Goal: Find specific page/section: Find specific page/section

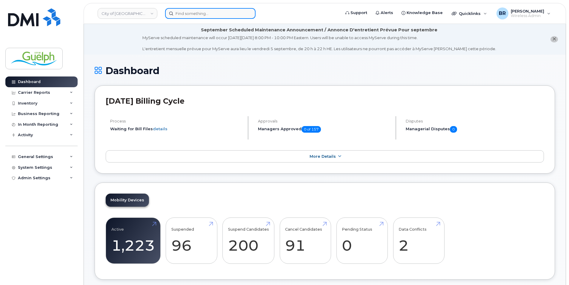
click at [211, 16] on input at bounding box center [210, 13] width 90 height 11
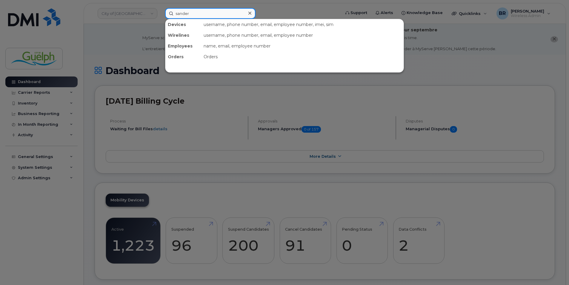
type input "[PERSON_NAME]"
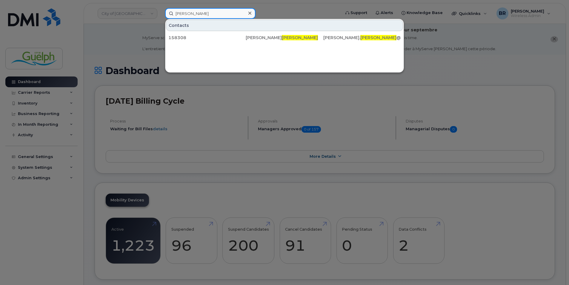
drag, startPoint x: 211, startPoint y: 16, endPoint x: 71, endPoint y: 4, distance: 140.8
click at [160, 8] on div "[PERSON_NAME] Contacts 158308 [PERSON_NAME] [PERSON_NAME]. [PERSON_NAME] @[DOMA…" at bounding box center [250, 13] width 181 height 11
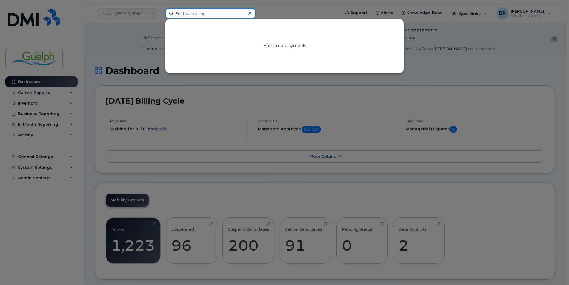
click at [206, 11] on input at bounding box center [210, 13] width 90 height 11
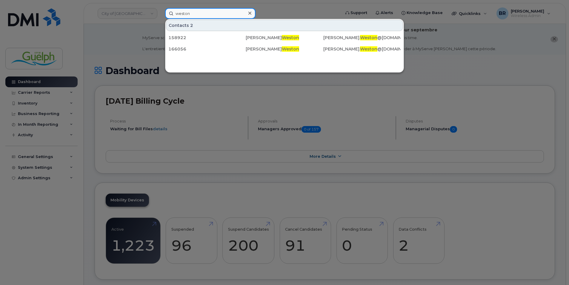
type input "weston"
click at [250, 13] on icon at bounding box center [249, 13] width 3 height 3
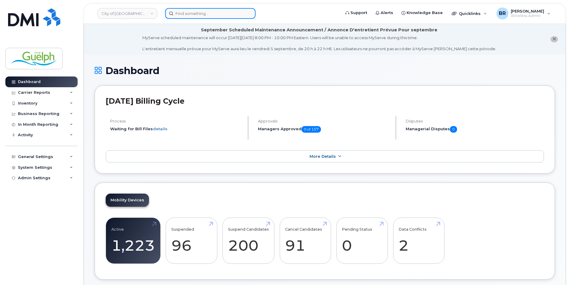
click at [176, 12] on input at bounding box center [210, 13] width 90 height 11
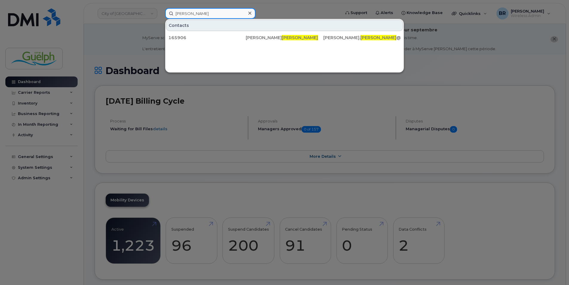
type input "[PERSON_NAME]"
click at [250, 13] on icon at bounding box center [249, 13] width 3 height 5
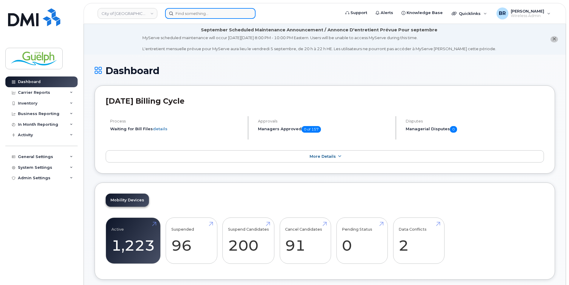
click at [206, 15] on input at bounding box center [210, 13] width 90 height 11
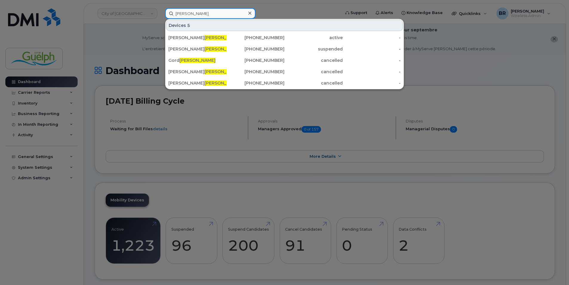
drag, startPoint x: 206, startPoint y: 15, endPoint x: 82, endPoint y: 6, distance: 124.2
click at [160, 8] on div "[PERSON_NAME] Devices 5 [PERSON_NAME] er [PHONE_NUMBER] active - [PERSON_NAME] …" at bounding box center [250, 13] width 181 height 11
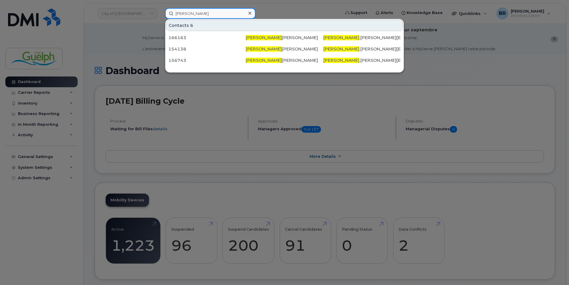
type input "[PERSON_NAME]"
click at [249, 13] on icon at bounding box center [249, 13] width 3 height 5
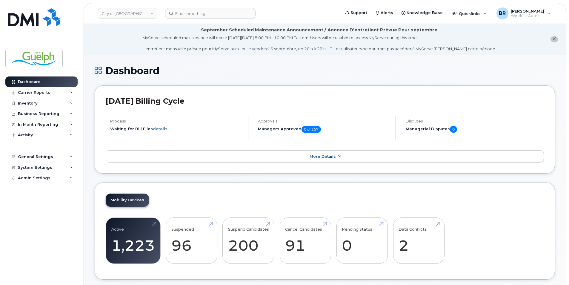
drag, startPoint x: 160, startPoint y: 8, endPoint x: 172, endPoint y: 10, distance: 12.1
click at [160, 8] on div at bounding box center [250, 13] width 181 height 11
click at [201, 16] on input at bounding box center [210, 13] width 90 height 11
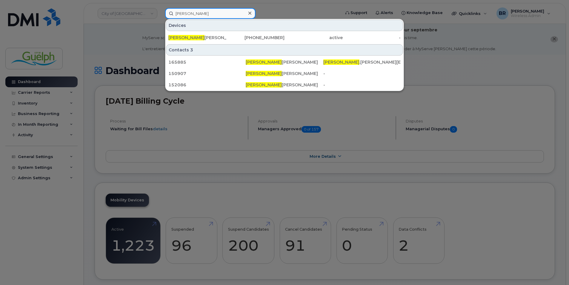
type input "[PERSON_NAME] k"
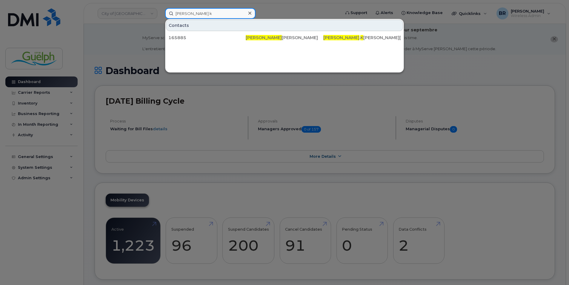
drag, startPoint x: 213, startPoint y: 15, endPoint x: 89, endPoint y: 7, distance: 123.8
click at [160, 8] on div "[PERSON_NAME] k Contacts 165885 [PERSON_NAME] [PERSON_NAME] . K [PERSON_NAME][E…" at bounding box center [250, 13] width 181 height 11
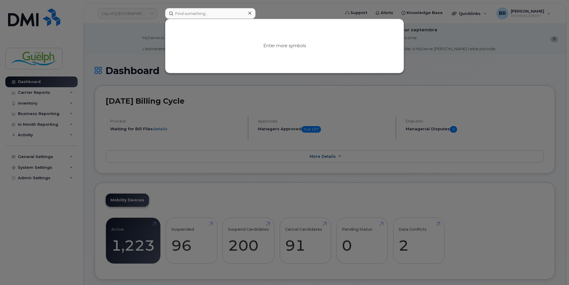
click at [250, 13] on icon at bounding box center [249, 13] width 3 height 3
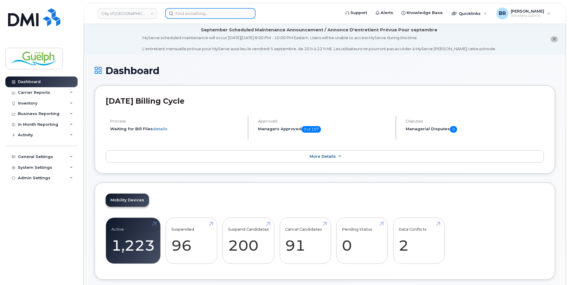
click at [183, 9] on input at bounding box center [210, 13] width 90 height 11
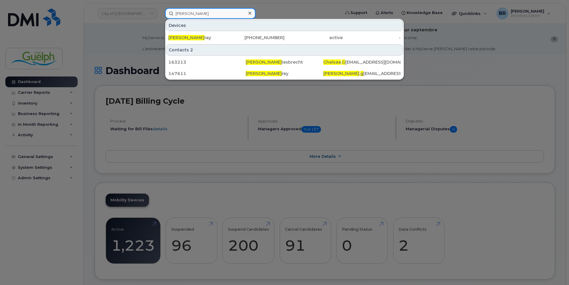
type input "chelsea gi"
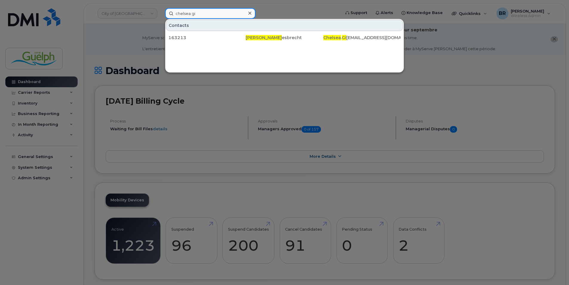
drag, startPoint x: 211, startPoint y: 12, endPoint x: 123, endPoint y: -1, distance: 89.1
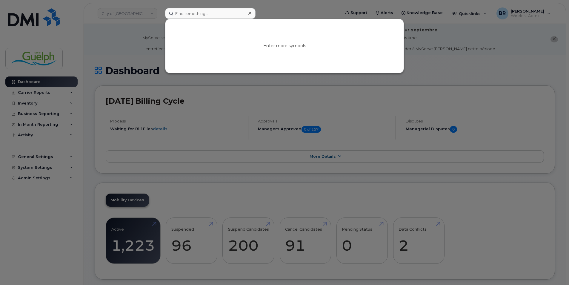
click at [251, 14] on div at bounding box center [249, 13] width 9 height 9
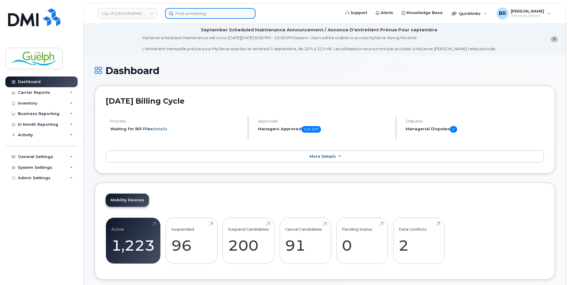
click at [208, 11] on input at bounding box center [210, 13] width 90 height 11
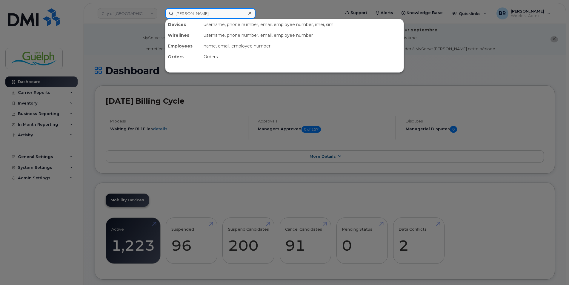
type input "[PERSON_NAME]"
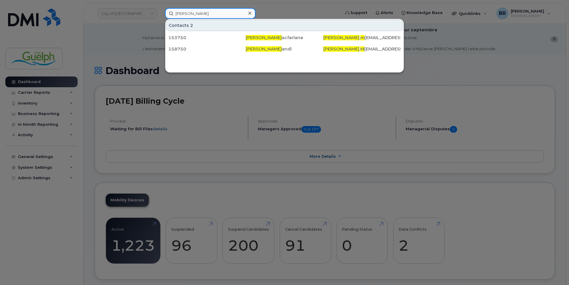
drag, startPoint x: 202, startPoint y: 11, endPoint x: 98, endPoint y: 7, distance: 104.3
click at [160, 8] on div "[PERSON_NAME] Contacts 2 153750 [PERSON_NAME] [PERSON_NAME] . m [EMAIL_ADDRESS]…" at bounding box center [250, 13] width 181 height 11
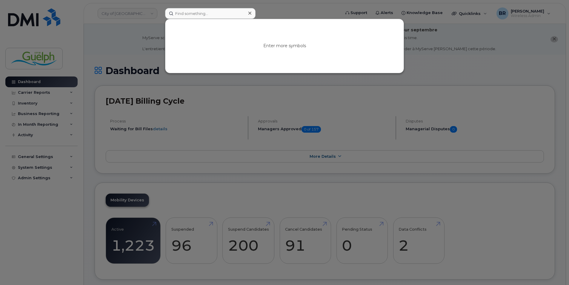
click at [250, 13] on icon at bounding box center [249, 13] width 3 height 3
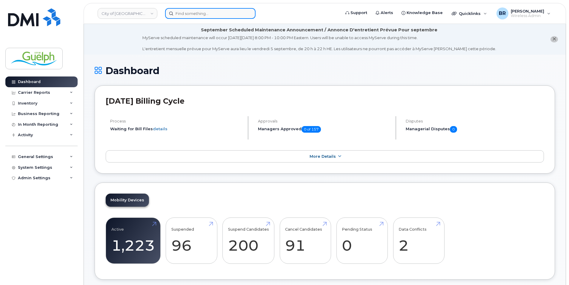
click at [196, 13] on input at bounding box center [210, 13] width 90 height 11
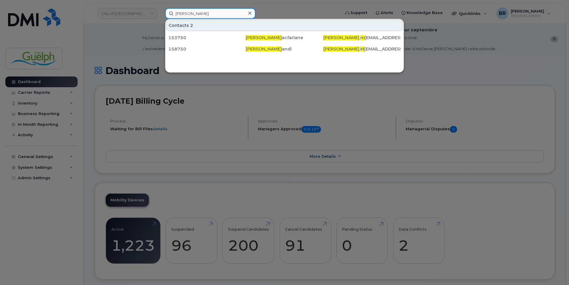
type input "[PERSON_NAME]"
click at [249, 13] on icon at bounding box center [249, 13] width 3 height 5
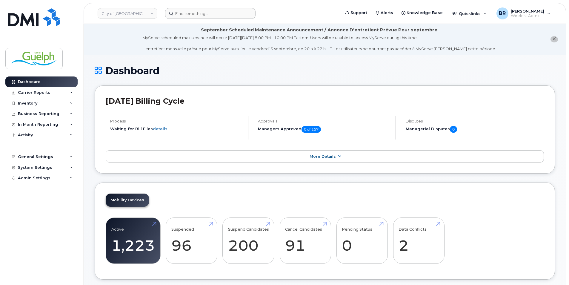
click at [554, 38] on icon "close notification" at bounding box center [554, 39] width 4 height 4
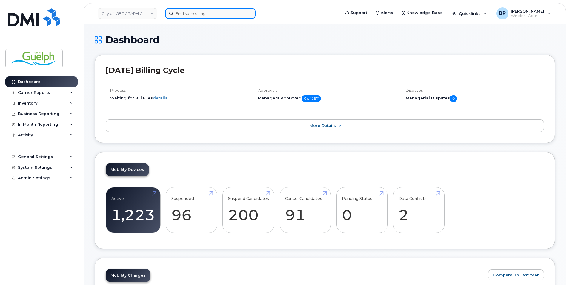
click at [197, 19] on input at bounding box center [210, 13] width 90 height 11
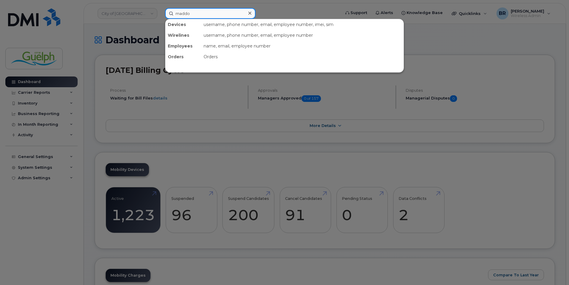
type input "[PERSON_NAME]"
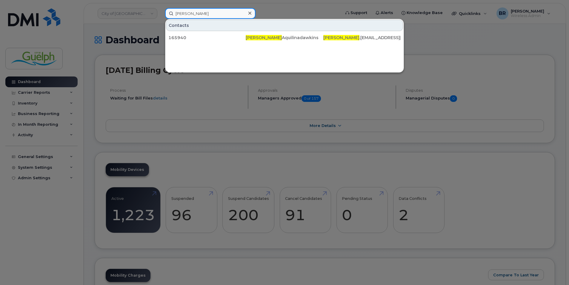
drag, startPoint x: 202, startPoint y: 14, endPoint x: 111, endPoint y: 2, distance: 92.4
click at [160, 8] on div "[PERSON_NAME] Contacts 165940 [PERSON_NAME] Aquilinadawkins [PERSON_NAME] .[EMA…" at bounding box center [250, 13] width 181 height 11
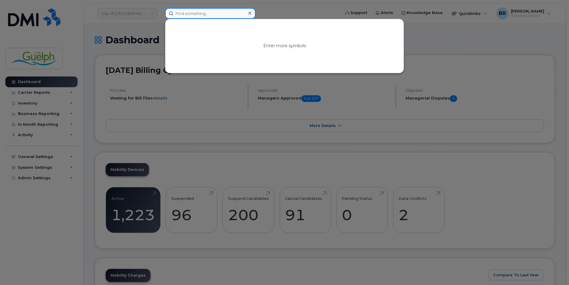
click at [218, 16] on input at bounding box center [210, 13] width 90 height 11
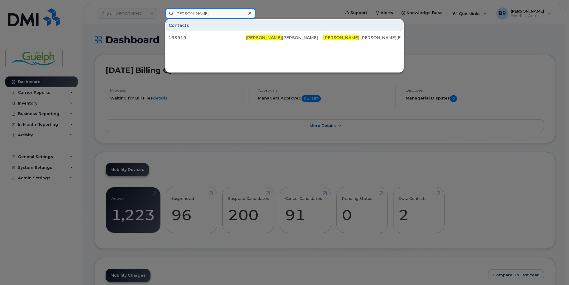
type input "[PERSON_NAME]"
click at [250, 14] on icon at bounding box center [249, 13] width 3 height 5
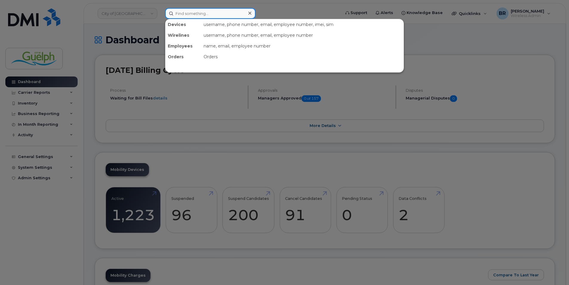
click at [196, 17] on input at bounding box center [210, 13] width 90 height 11
type input "[PERSON_NAME]"
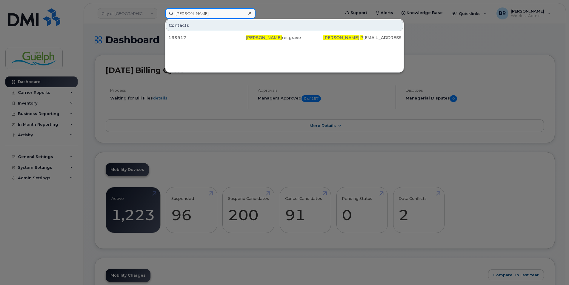
drag, startPoint x: 213, startPoint y: 14, endPoint x: 10, endPoint y: -2, distance: 204.0
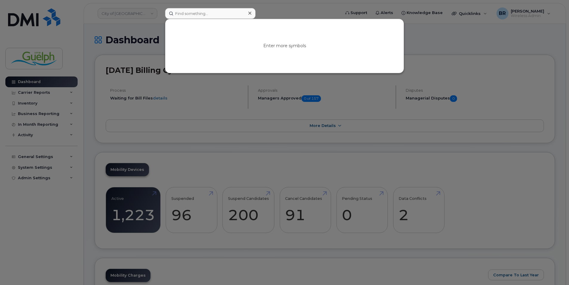
click at [251, 14] on icon at bounding box center [249, 13] width 3 height 3
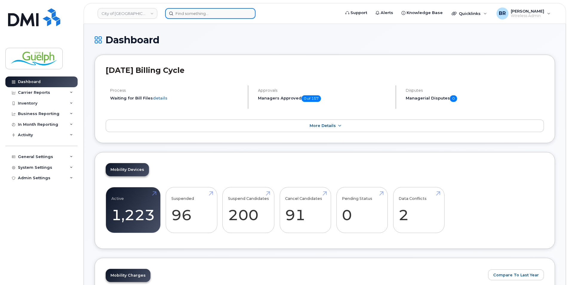
click at [190, 18] on input at bounding box center [210, 13] width 90 height 11
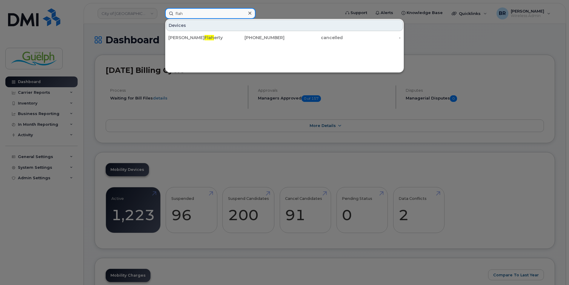
click at [226, 12] on input "flah" at bounding box center [210, 13] width 90 height 11
type input "160846"
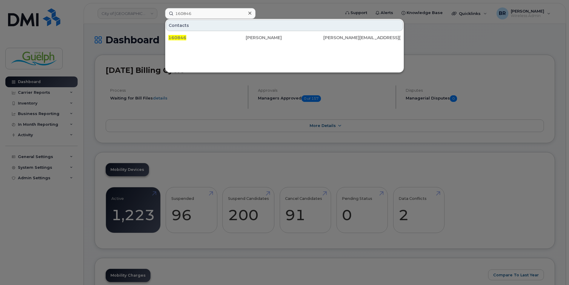
click at [249, 12] on icon at bounding box center [249, 13] width 3 height 5
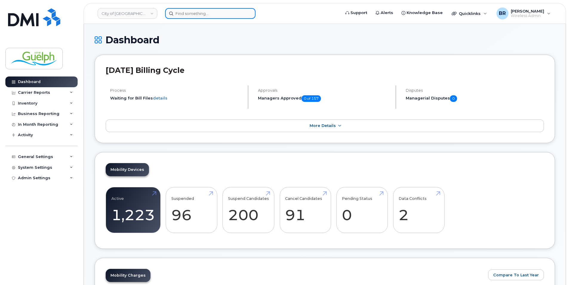
click at [194, 18] on input at bounding box center [210, 13] width 90 height 11
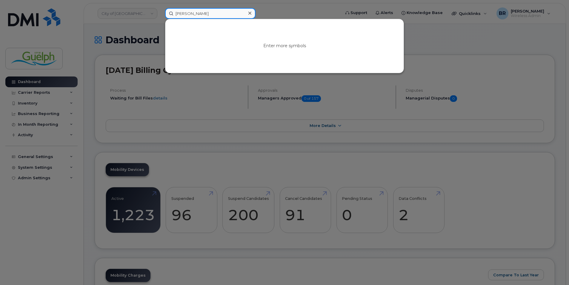
type input "[PERSON_NAME]"
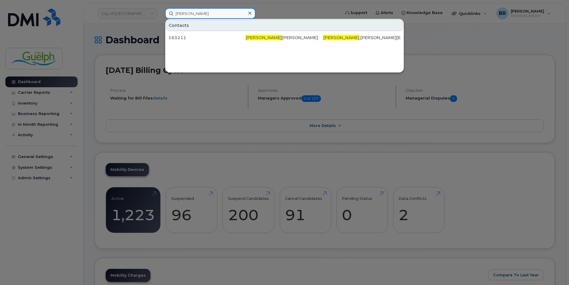
drag, startPoint x: 195, startPoint y: 18, endPoint x: 146, endPoint y: 18, distance: 48.4
click at [160, 18] on div "[PERSON_NAME] Contacts 163211 [PERSON_NAME] .[PERSON_NAME][EMAIL_ADDRESS][DOMAI…" at bounding box center [250, 13] width 181 height 11
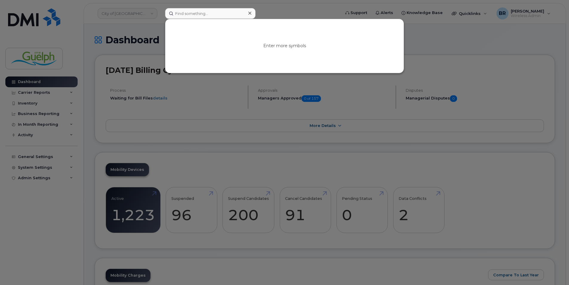
click at [250, 13] on icon at bounding box center [249, 13] width 3 height 3
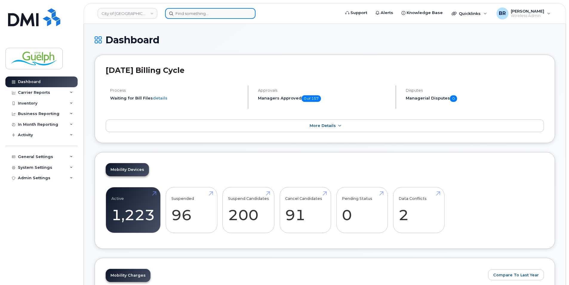
click at [211, 12] on input at bounding box center [210, 13] width 90 height 11
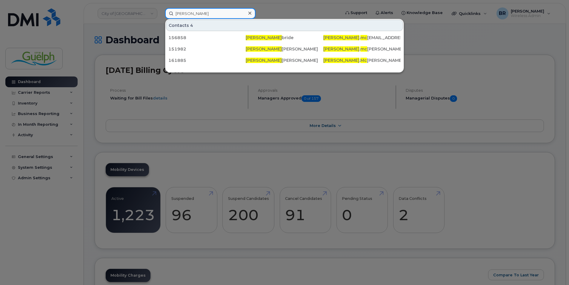
type input "[PERSON_NAME]"
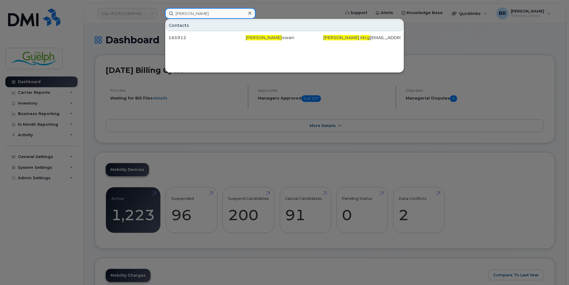
drag, startPoint x: 211, startPoint y: 11, endPoint x: 133, endPoint y: 1, distance: 78.9
click at [160, 8] on div "[PERSON_NAME] Contacts 165912 [PERSON_NAME] [PERSON_NAME] . Mcg [PERSON_NAME][E…" at bounding box center [250, 13] width 181 height 11
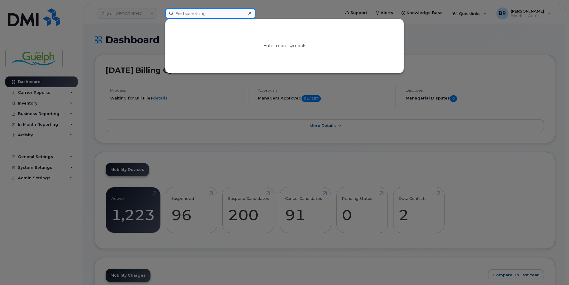
click at [218, 13] on input at bounding box center [210, 13] width 90 height 11
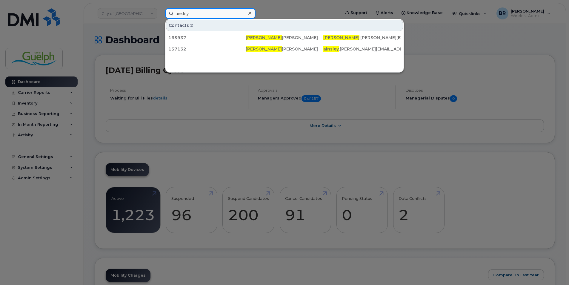
type input "ainsley c"
drag, startPoint x: 210, startPoint y: 13, endPoint x: 122, endPoint y: 6, distance: 88.3
click at [160, 8] on div "ainsley c Contacts 165937 [PERSON_NAME] . C [PERSON_NAME][EMAIL_ADDRESS][DOMAIN…" at bounding box center [250, 13] width 181 height 11
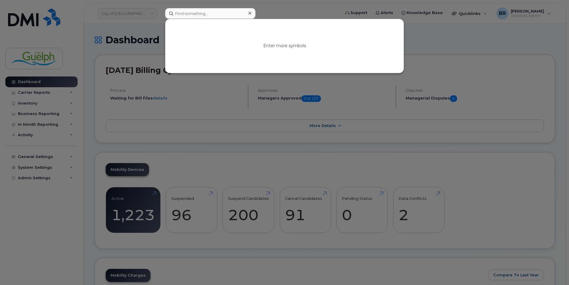
click at [249, 14] on icon at bounding box center [249, 13] width 3 height 3
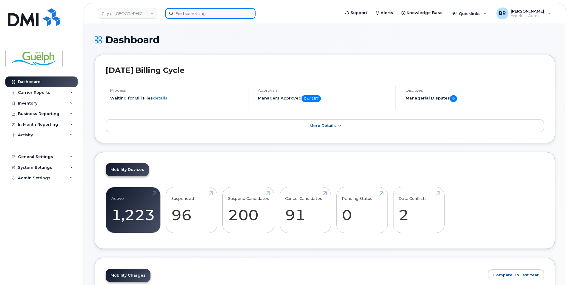
click at [218, 13] on input at bounding box center [210, 13] width 90 height 11
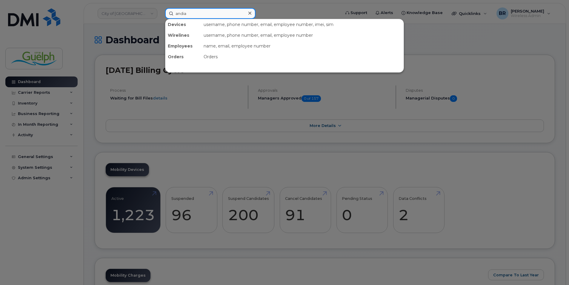
type input "andia w"
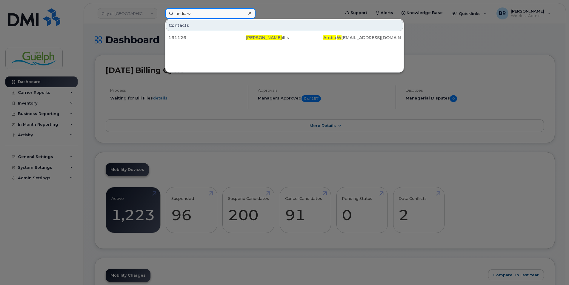
drag, startPoint x: 218, startPoint y: 13, endPoint x: 108, endPoint y: 3, distance: 110.6
click at [160, 8] on div "andia w Contacts 161126 [PERSON_NAME][GEOGRAPHIC_DATA] [PERSON_NAME] . W [EMAIL…" at bounding box center [250, 13] width 181 height 11
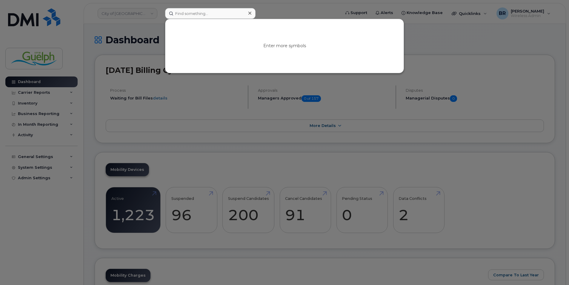
click at [250, 13] on icon at bounding box center [249, 13] width 3 height 3
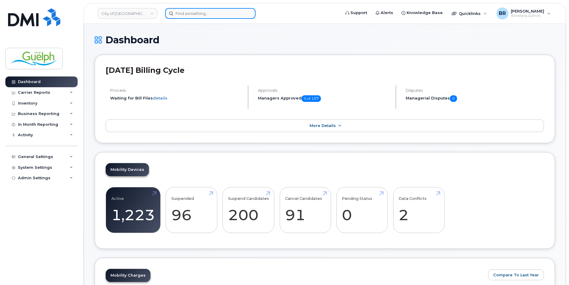
click at [211, 14] on input at bounding box center [210, 13] width 90 height 11
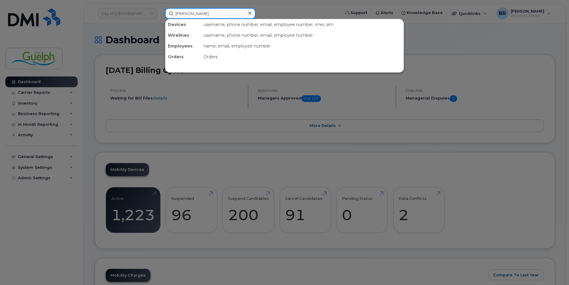
type input "[PERSON_NAME]"
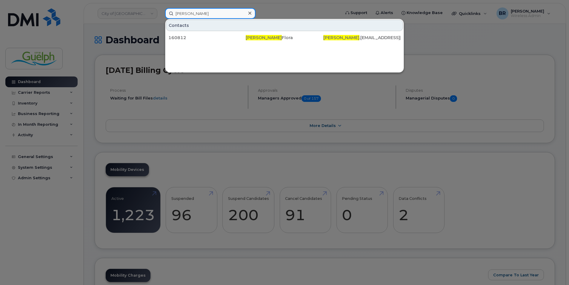
drag, startPoint x: 225, startPoint y: 15, endPoint x: 133, endPoint y: 12, distance: 92.3
click at [160, 12] on div "[PERSON_NAME] Contacts 160812 [PERSON_NAME] [PERSON_NAME] .[PERSON_NAME][EMAIL_…" at bounding box center [250, 13] width 181 height 11
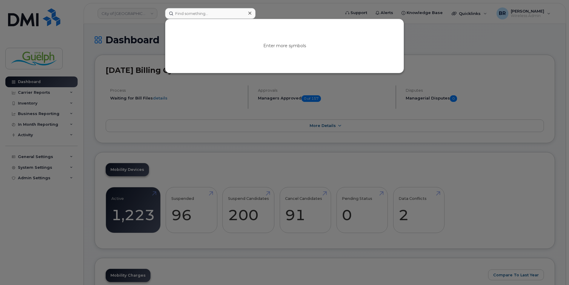
click at [250, 13] on icon at bounding box center [249, 13] width 3 height 5
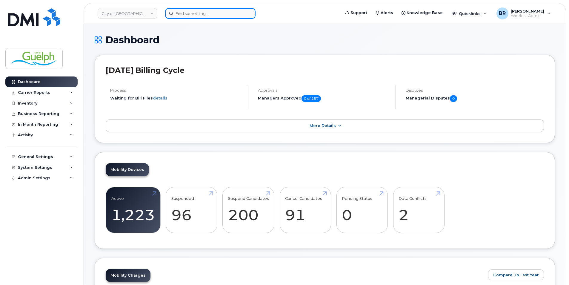
click at [208, 12] on input at bounding box center [210, 13] width 90 height 11
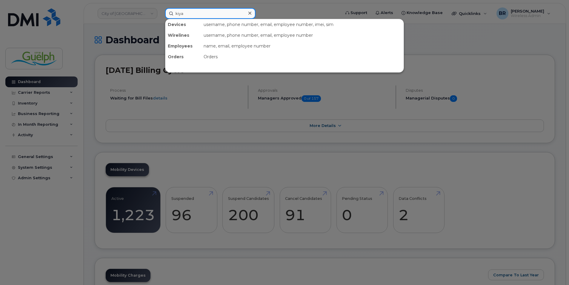
type input "kiyah"
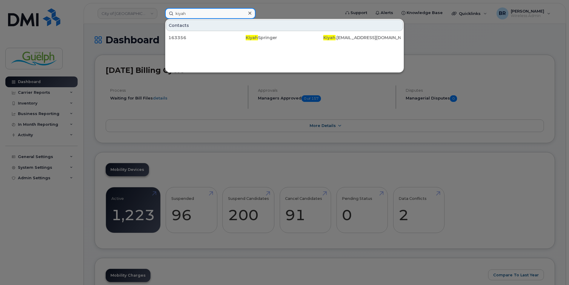
drag, startPoint x: 209, startPoint y: 15, endPoint x: 139, endPoint y: 7, distance: 70.7
click at [160, 8] on div "kiyah Contacts 163356 [PERSON_NAME] Kiyah .[EMAIL_ADDRESS][DOMAIN_NAME]" at bounding box center [250, 13] width 181 height 11
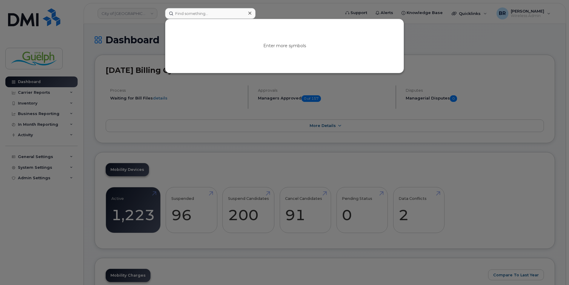
click at [251, 13] on icon at bounding box center [249, 13] width 3 height 5
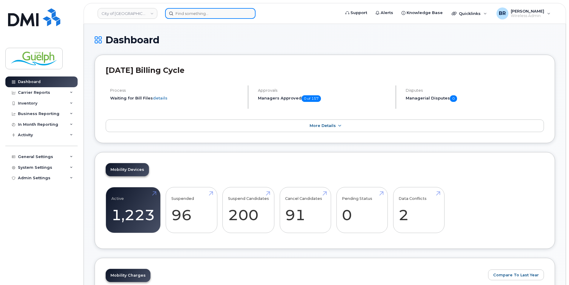
click at [191, 14] on input at bounding box center [210, 13] width 90 height 11
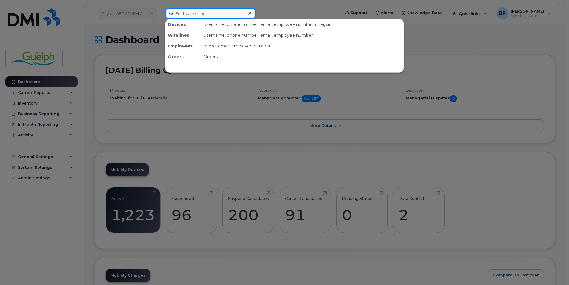
paste input "[PHONE_NUMBER]"
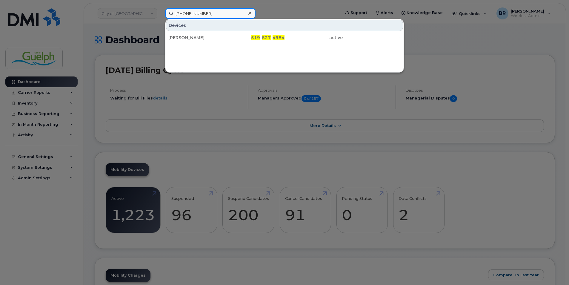
type input "[PHONE_NUMBER]"
click at [251, 13] on icon at bounding box center [249, 13] width 3 height 5
